Goal: Find specific page/section: Find specific page/section

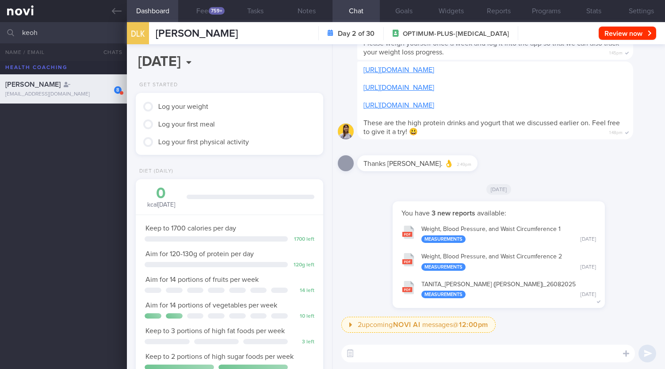
scroll to position [95, 164]
click at [81, 25] on input "keoh" at bounding box center [332, 32] width 665 height 21
type input "k"
type input "irsh"
click at [78, 126] on div "[EMAIL_ADDRESS][DOMAIN_NAME]" at bounding box center [63, 123] width 116 height 7
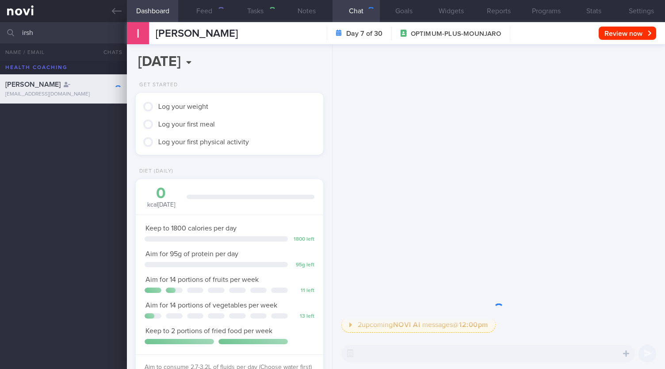
scroll to position [95, 164]
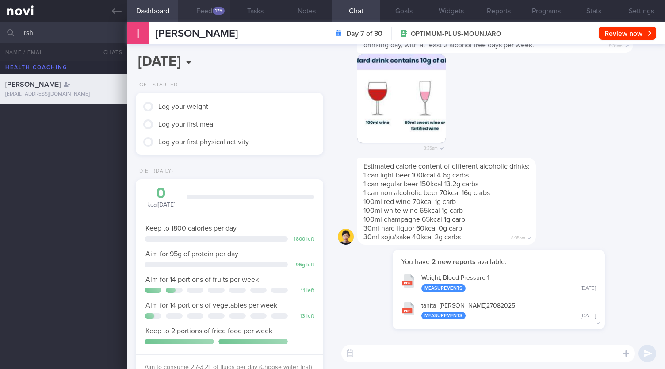
click at [219, 8] on div "175" at bounding box center [219, 11] width 12 height 8
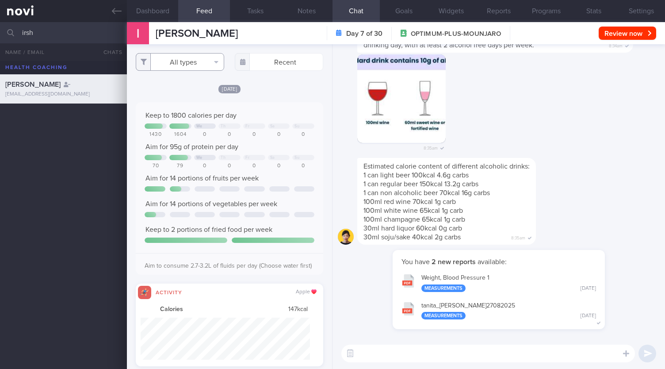
click at [197, 63] on button "All types" at bounding box center [180, 62] width 88 height 18
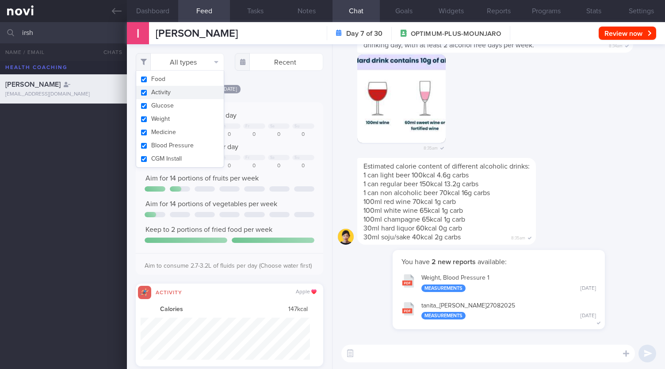
click at [178, 95] on button "Activity" at bounding box center [180, 92] width 88 height 13
checkbox input "false"
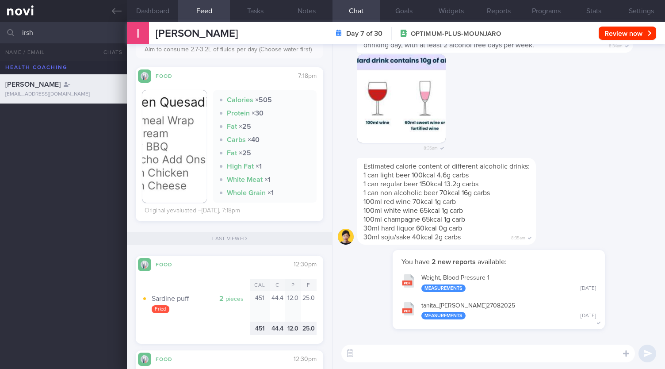
scroll to position [389, 0]
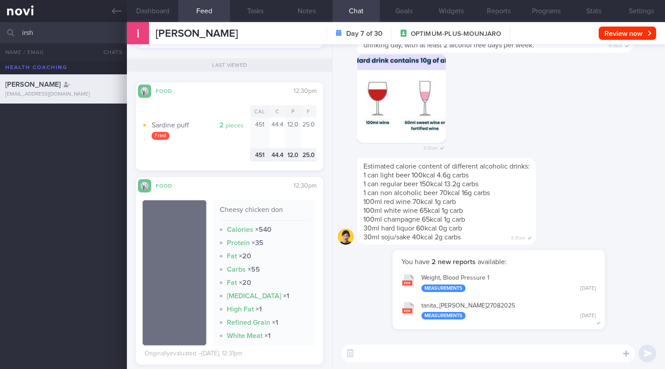
click at [83, 27] on input "irsh" at bounding box center [332, 32] width 665 height 21
type input "i"
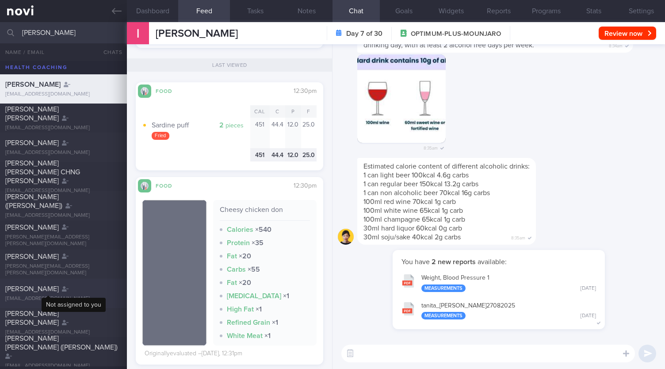
type input "[PERSON_NAME]"
click at [62, 292] on div at bounding box center [65, 288] width 7 height 9
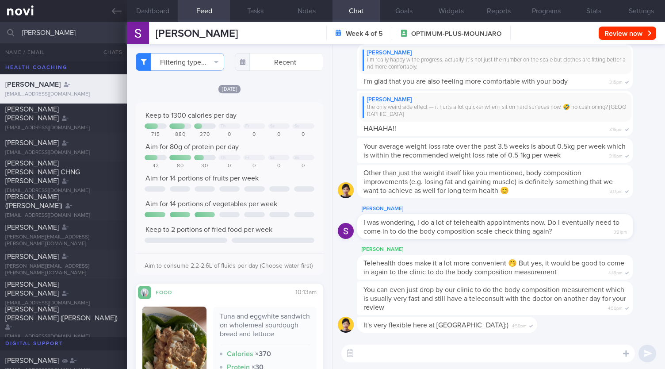
scroll to position [167, 0]
